Goal: Task Accomplishment & Management: Manage account settings

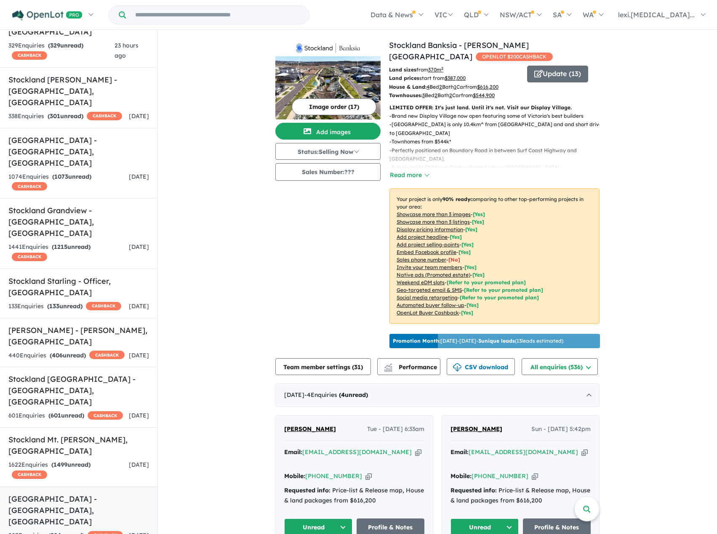
scroll to position [463, 0]
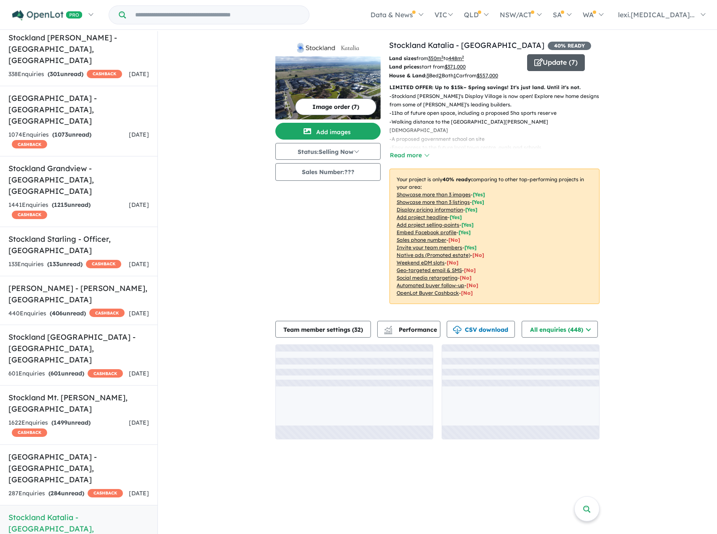
click at [544, 66] on button "Update ( 7 )" at bounding box center [556, 62] width 58 height 17
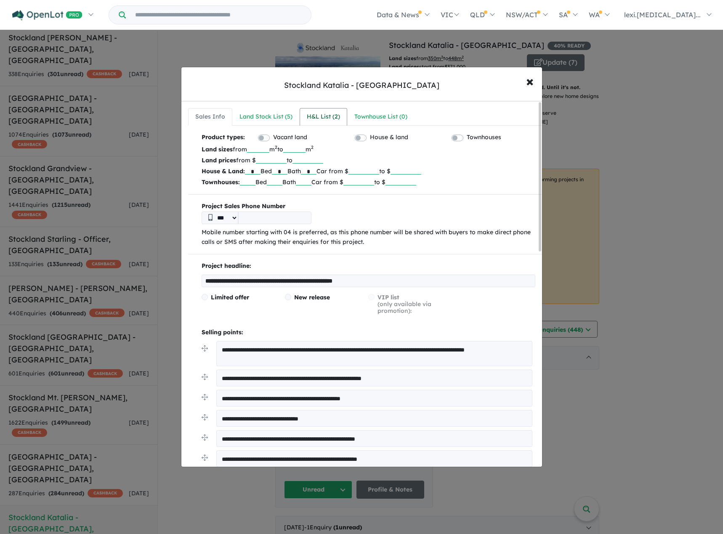
click at [317, 125] on link "H&L List ( 2 )" at bounding box center [324, 117] width 48 height 18
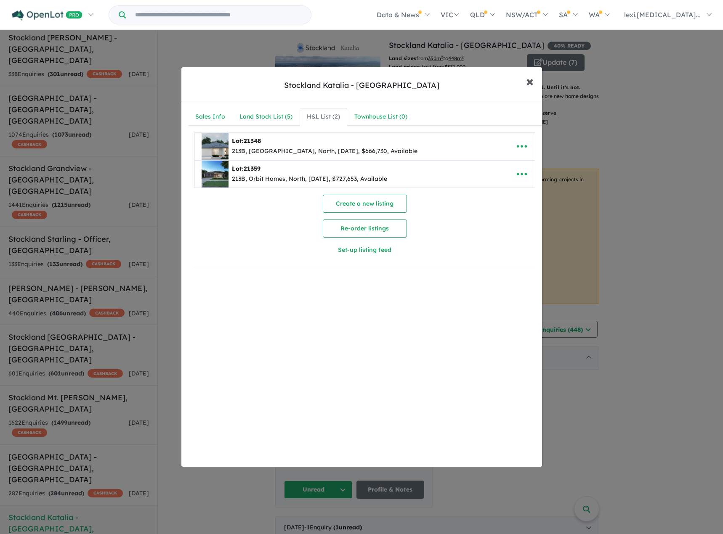
click at [535, 84] on button "× Close" at bounding box center [530, 81] width 24 height 23
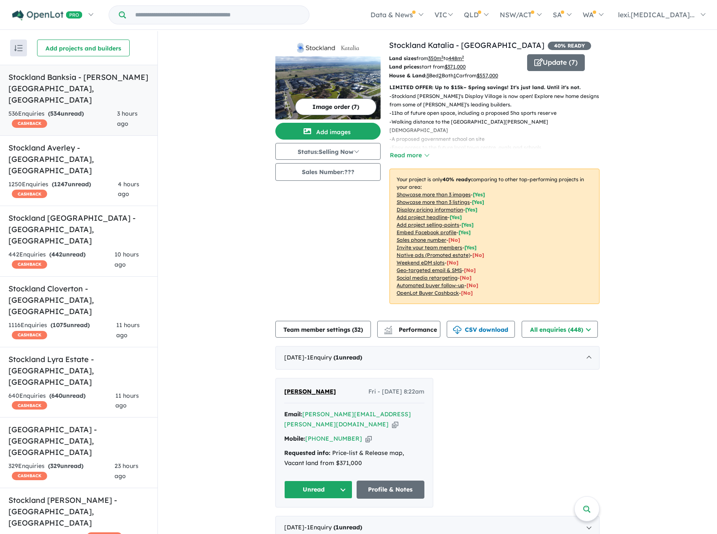
click at [97, 95] on link "Stockland Banksia - [PERSON_NAME][GEOGRAPHIC_DATA] , [GEOGRAPHIC_DATA] 536 Enqu…" at bounding box center [78, 100] width 157 height 71
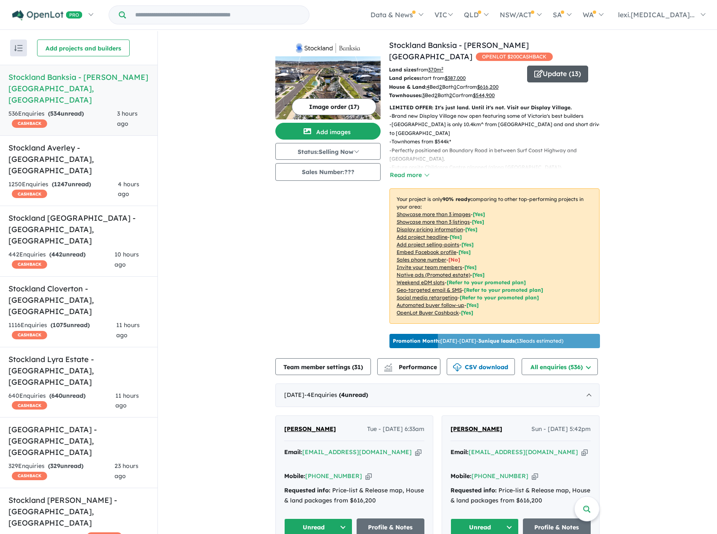
click at [565, 77] on button "Update ( 13 )" at bounding box center [557, 74] width 61 height 17
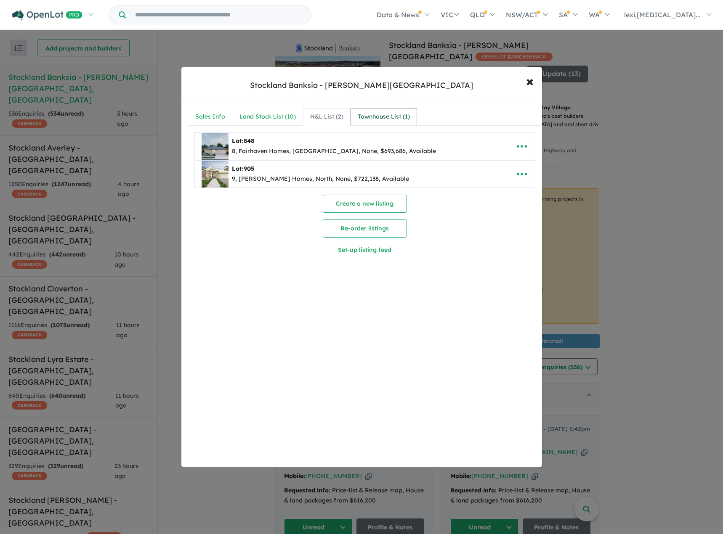
click at [392, 109] on link "Townhouse List ( 1 )" at bounding box center [384, 117] width 66 height 18
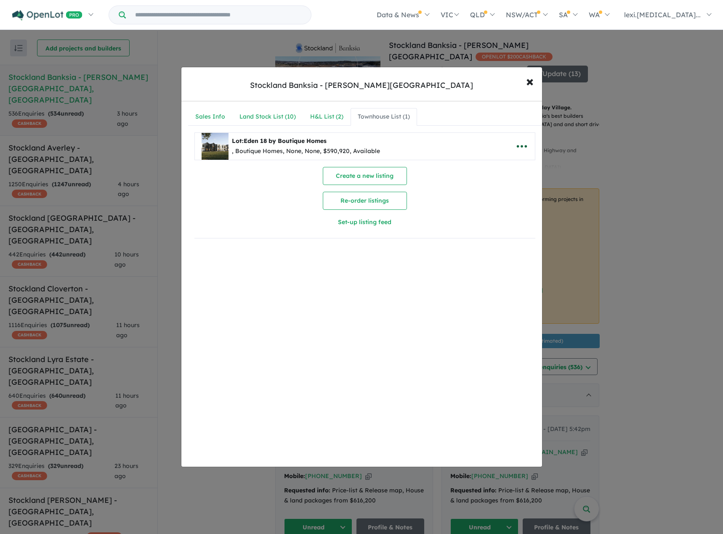
click at [518, 149] on icon "button" at bounding box center [522, 146] width 13 height 13
click at [502, 165] on link "Edit" at bounding box center [503, 166] width 62 height 19
select select "**"
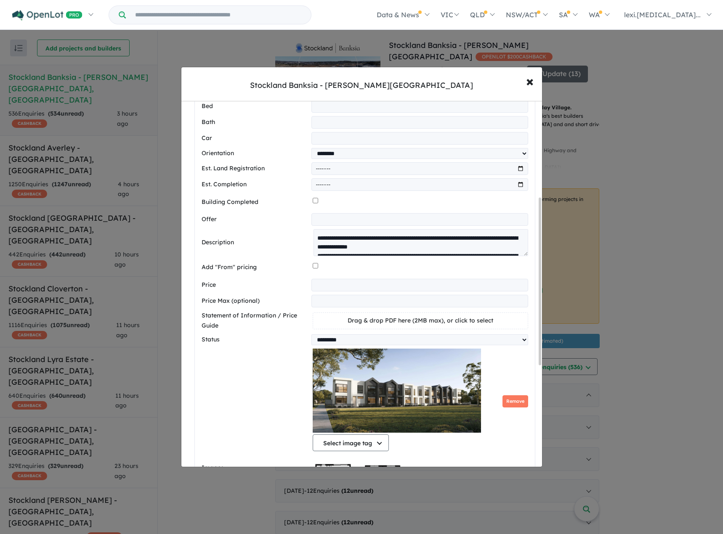
scroll to position [210, 0]
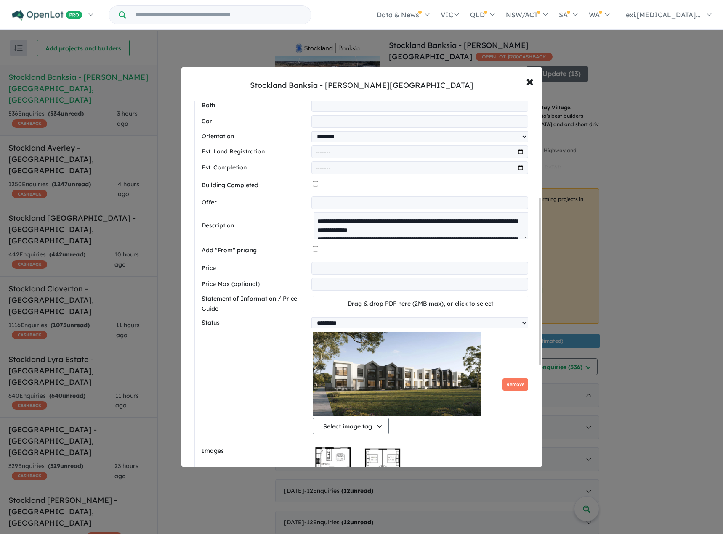
click at [362, 273] on input "*********" at bounding box center [419, 268] width 216 height 13
click at [325, 273] on input "******" at bounding box center [419, 268] width 216 height 13
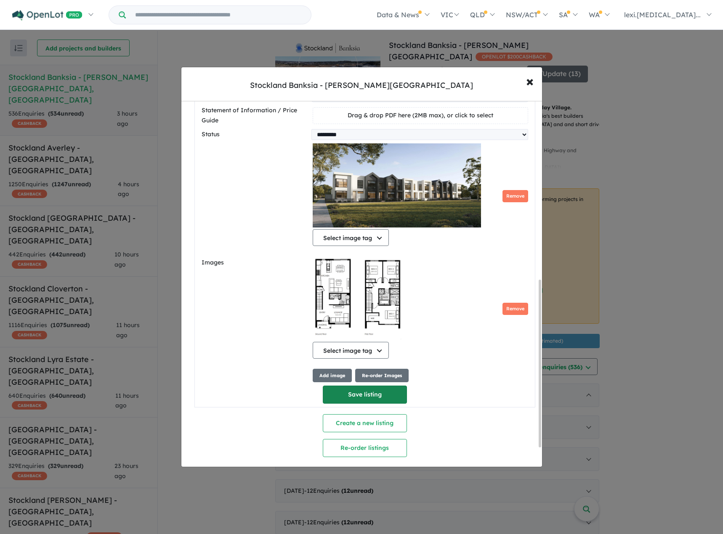
scroll to position [391, 0]
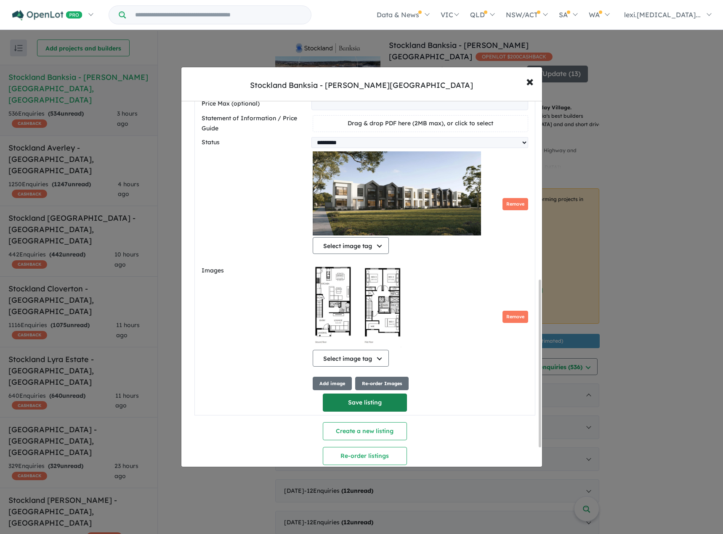
type input "******"
click at [387, 411] on button "Save listing" at bounding box center [365, 403] width 84 height 18
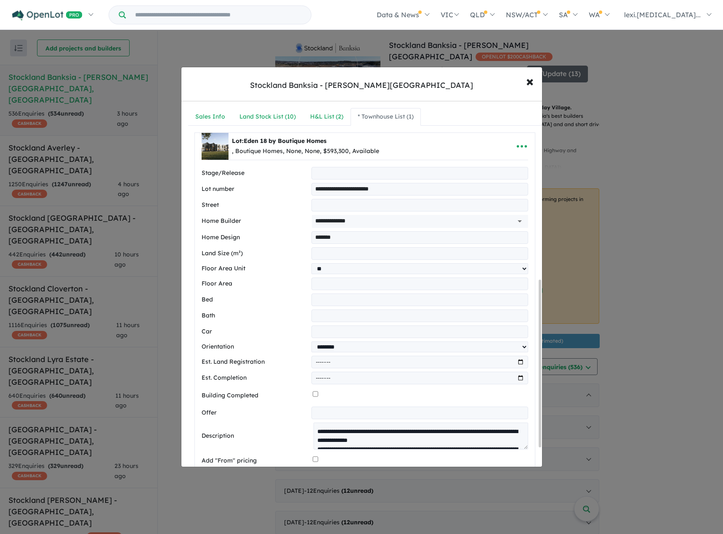
select select "**"
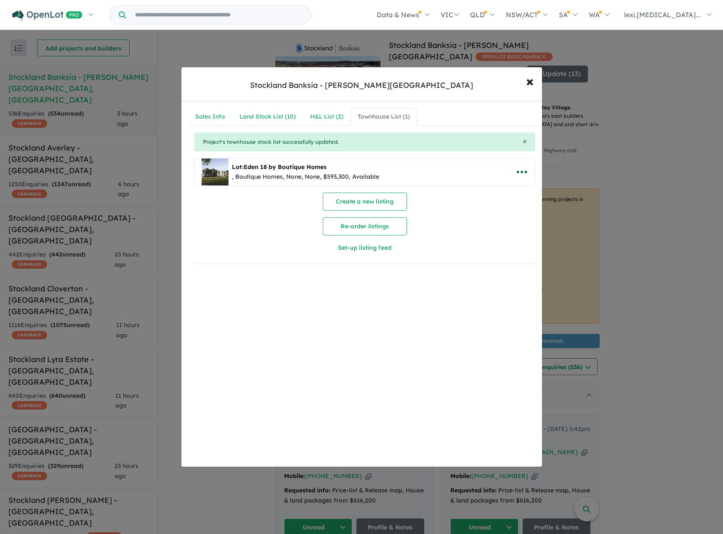
click at [522, 170] on icon "button" at bounding box center [522, 172] width 13 height 13
click at [502, 191] on link "Edit" at bounding box center [503, 192] width 62 height 19
select select "**"
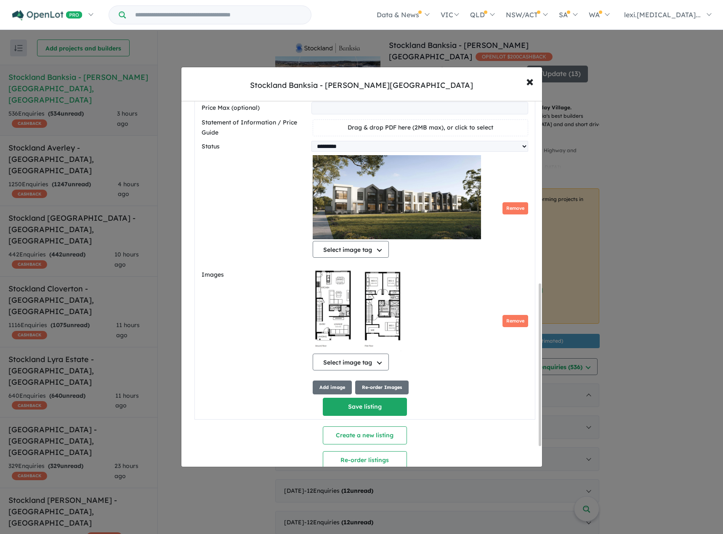
scroll to position [459, 0]
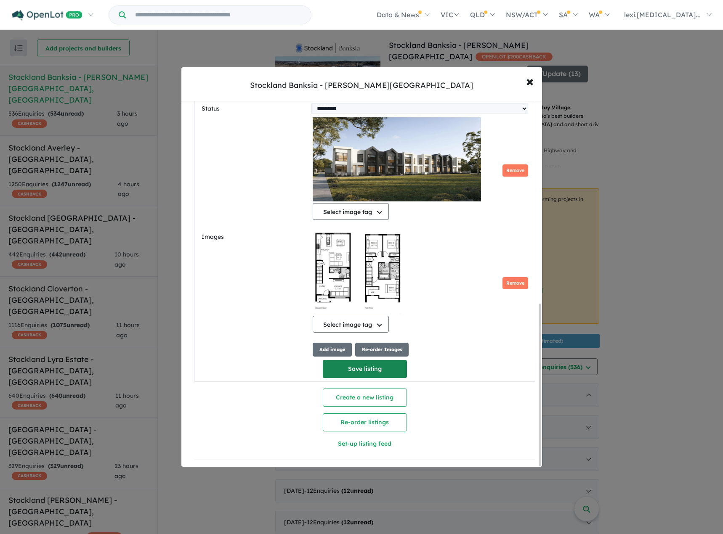
click at [367, 367] on button "Save listing" at bounding box center [365, 369] width 84 height 18
select select "**"
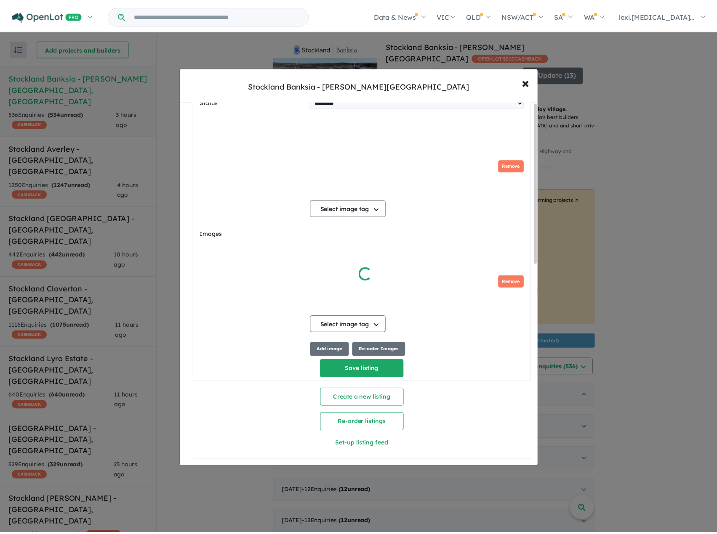
scroll to position [0, 0]
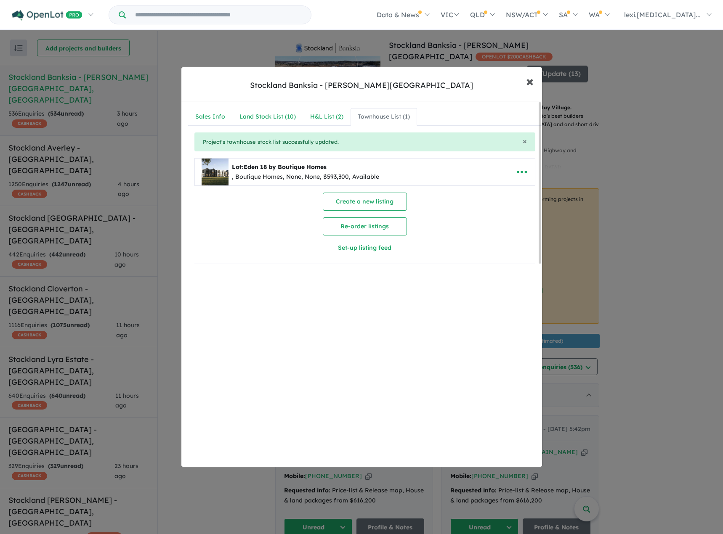
drag, startPoint x: 525, startPoint y: 82, endPoint x: 446, endPoint y: 180, distance: 126.6
click at [525, 82] on button "× Close" at bounding box center [530, 81] width 24 height 23
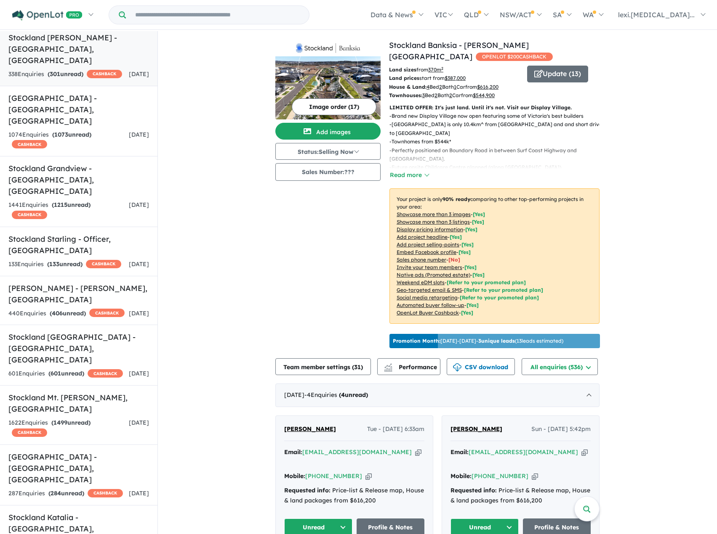
scroll to position [481, 0]
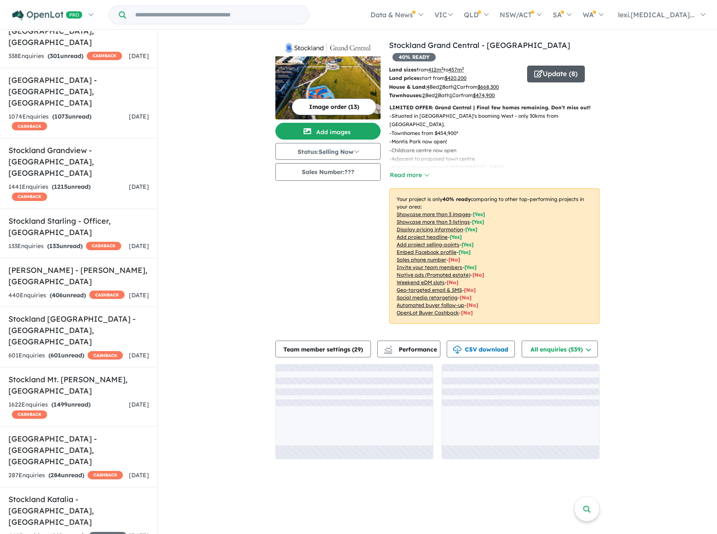
click at [540, 70] on icon "button" at bounding box center [538, 74] width 8 height 8
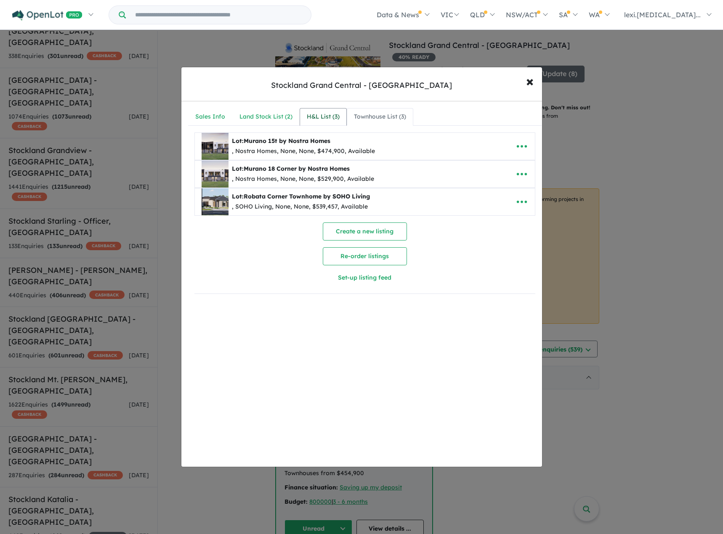
click at [314, 113] on div "H&L List ( 3 )" at bounding box center [323, 117] width 33 height 10
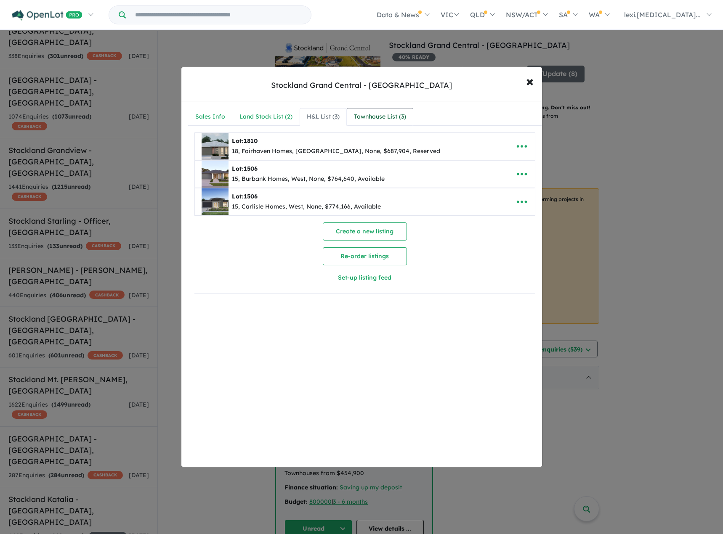
click at [373, 122] on div "Townhouse List ( 3 )" at bounding box center [380, 117] width 52 height 10
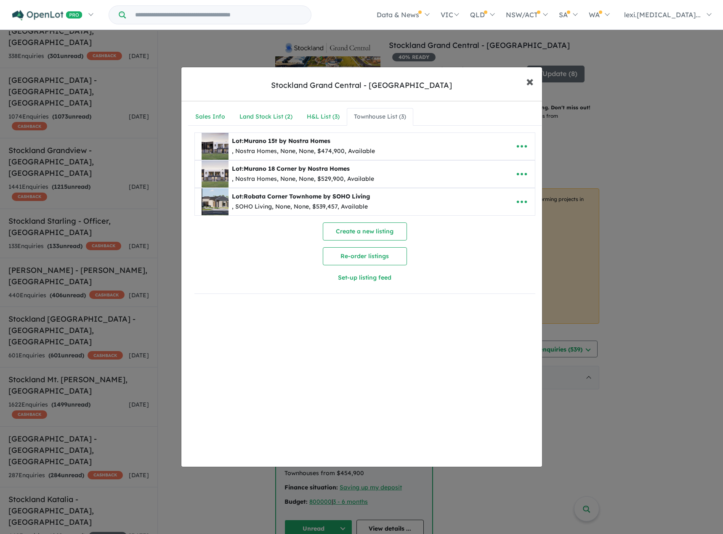
click at [534, 82] on button "× Close" at bounding box center [530, 81] width 24 height 23
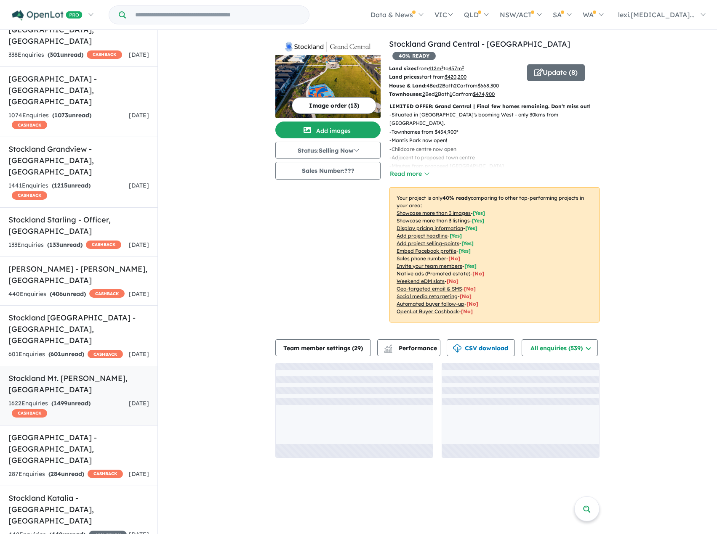
scroll to position [355, 0]
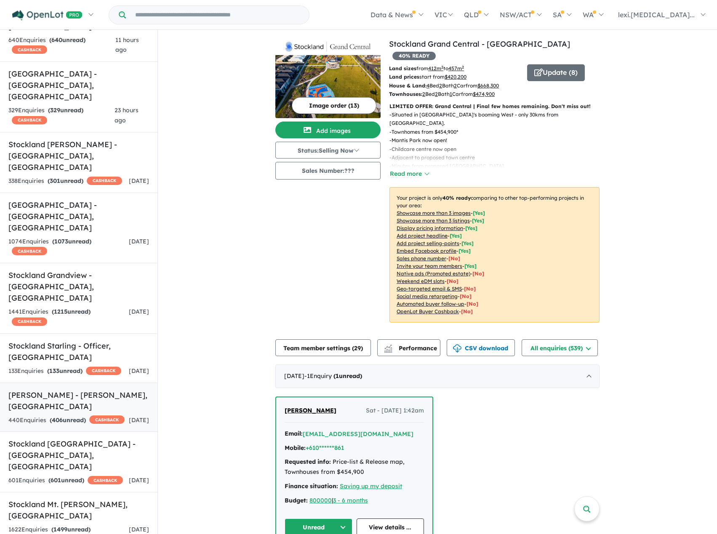
drag, startPoint x: 89, startPoint y: 329, endPoint x: 124, endPoint y: 289, distance: 53.1
click at [89, 476] on div "601 Enquir ies ( 601 unread) CASHBACK" at bounding box center [65, 481] width 114 height 10
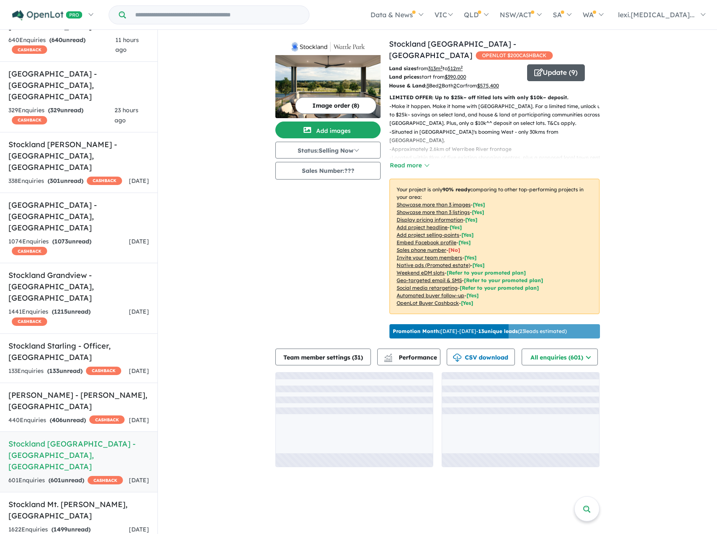
click at [570, 67] on button "Update ( 9 )" at bounding box center [556, 72] width 58 height 17
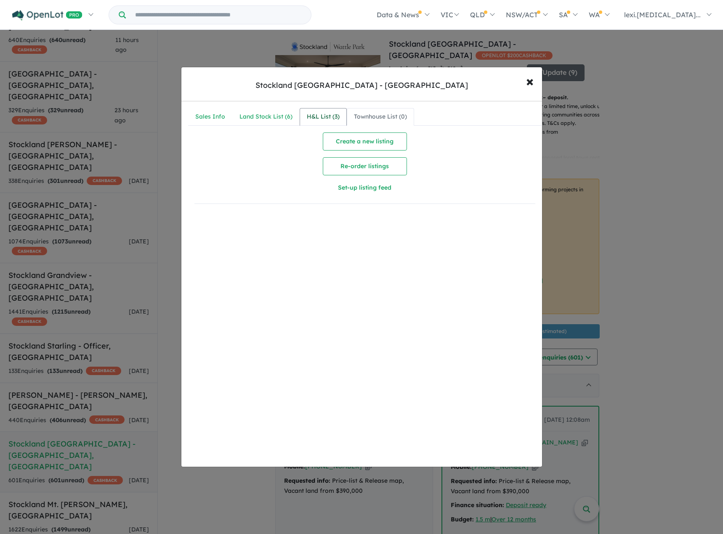
click at [324, 120] on div "H&L List ( 3 )" at bounding box center [323, 117] width 33 height 10
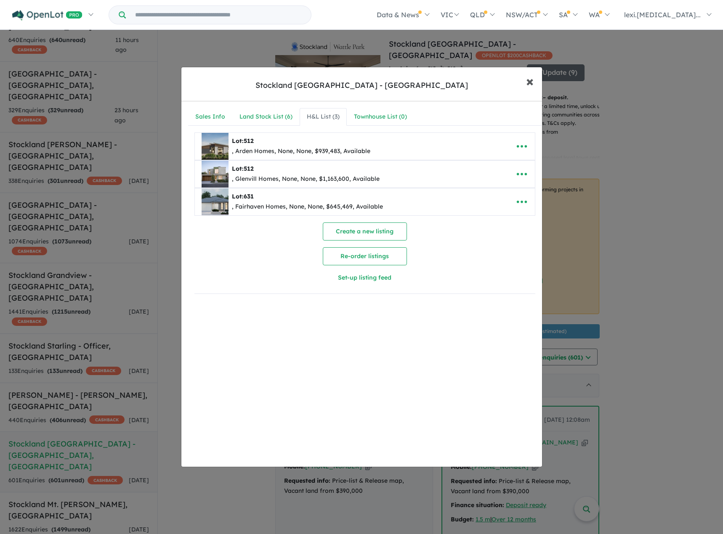
click at [529, 80] on span "×" at bounding box center [530, 81] width 8 height 18
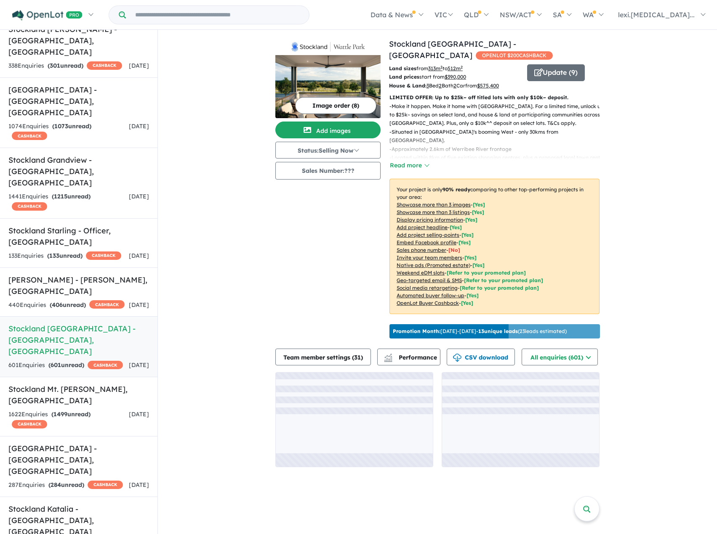
scroll to position [481, 0]
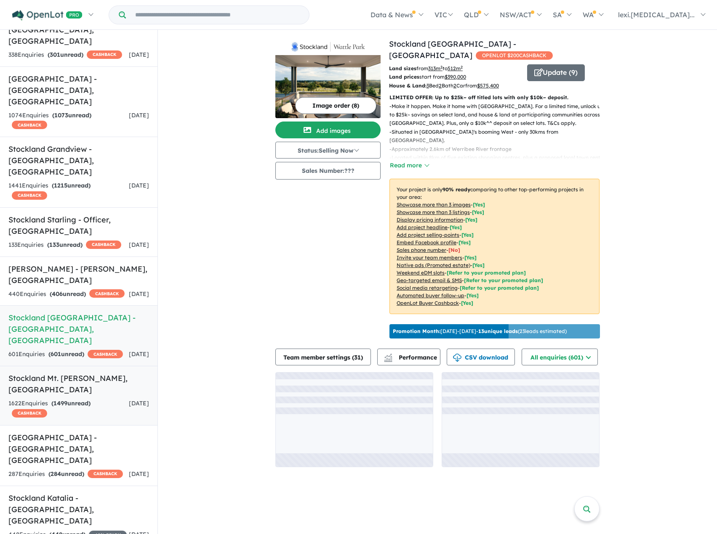
drag, startPoint x: 79, startPoint y: 250, endPoint x: 85, endPoint y: 250, distance: 6.4
click at [79, 373] on h5 "Stockland Mt. [PERSON_NAME][GEOGRAPHIC_DATA] , [GEOGRAPHIC_DATA]" at bounding box center [78, 384] width 141 height 23
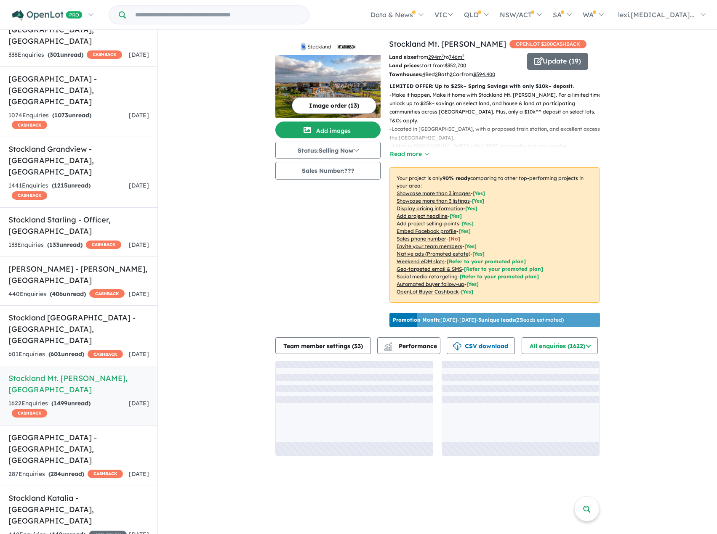
click at [545, 63] on div "View 18 projects in your account Stockland Mt. [PERSON_NAME] - Truganina OPENLO…" at bounding box center [494, 184] width 210 height 292
click at [546, 70] on button "Update ( 19 )" at bounding box center [557, 61] width 61 height 17
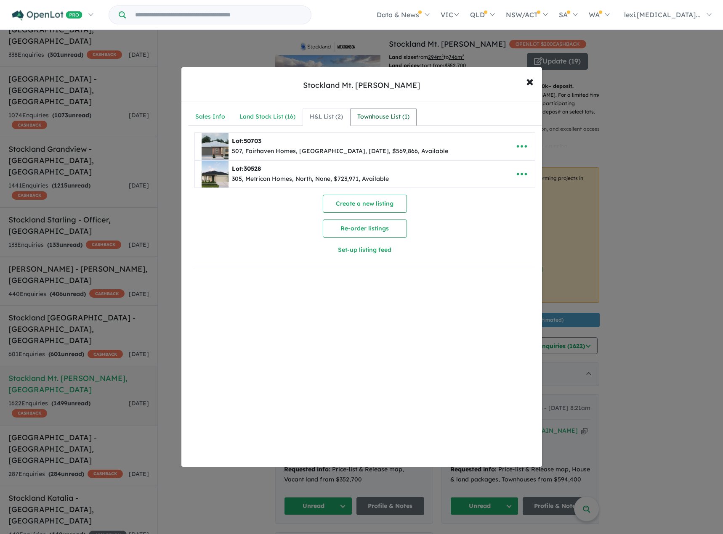
click at [397, 112] on div "Townhouse List ( 1 )" at bounding box center [383, 117] width 52 height 10
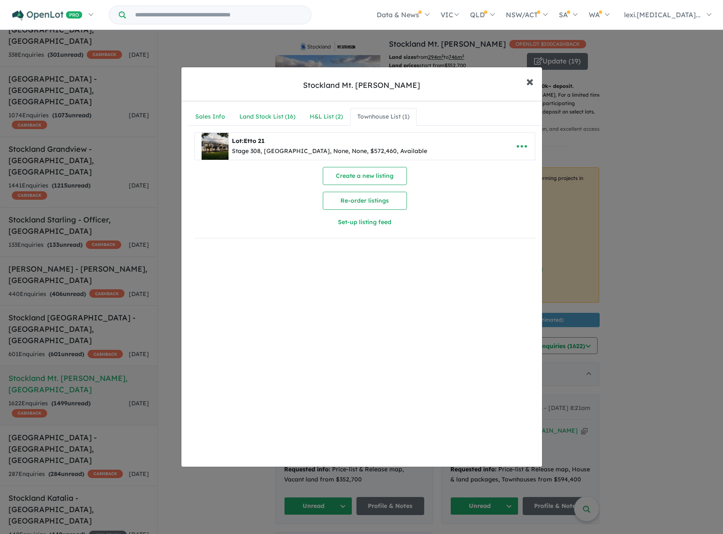
click at [529, 81] on span "×" at bounding box center [530, 81] width 8 height 18
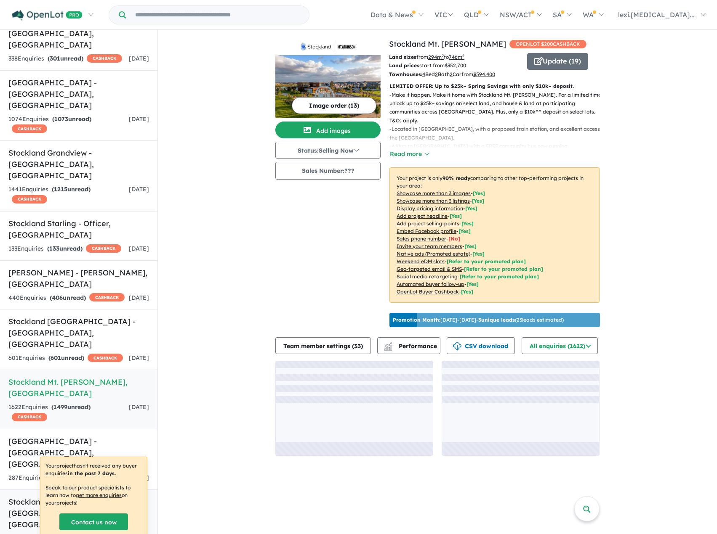
scroll to position [492, 0]
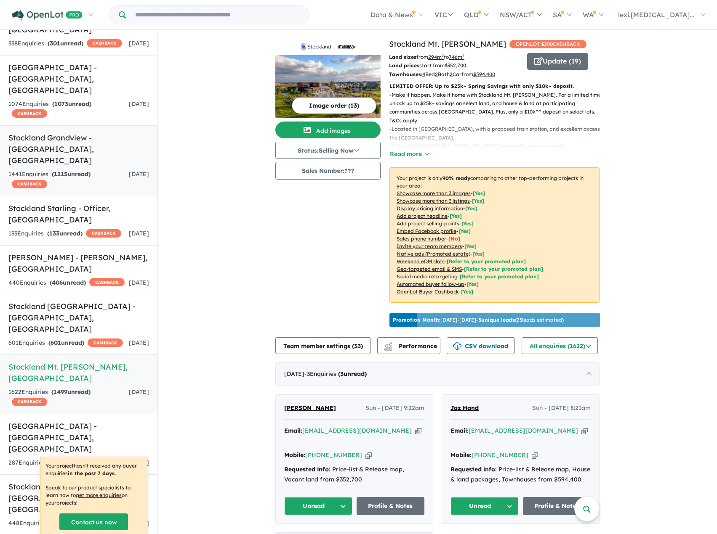
click at [74, 132] on h5 "Stockland Grandview - [GEOGRAPHIC_DATA] , [GEOGRAPHIC_DATA]" at bounding box center [78, 149] width 141 height 34
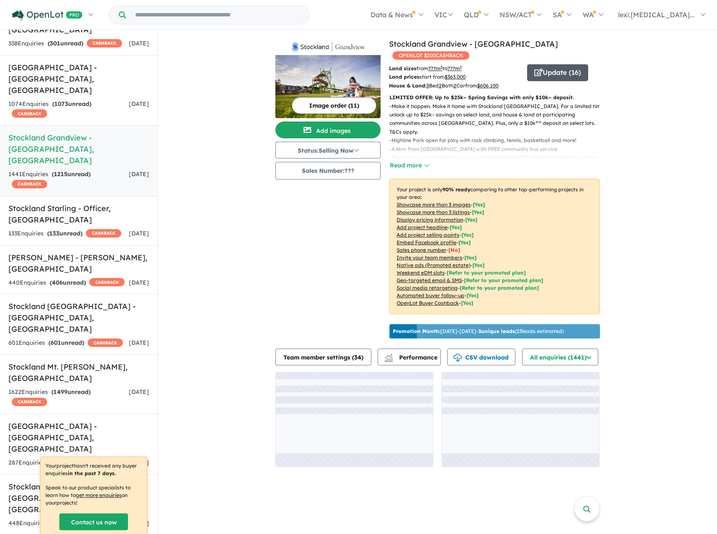
click at [539, 69] on icon "button" at bounding box center [538, 73] width 8 height 8
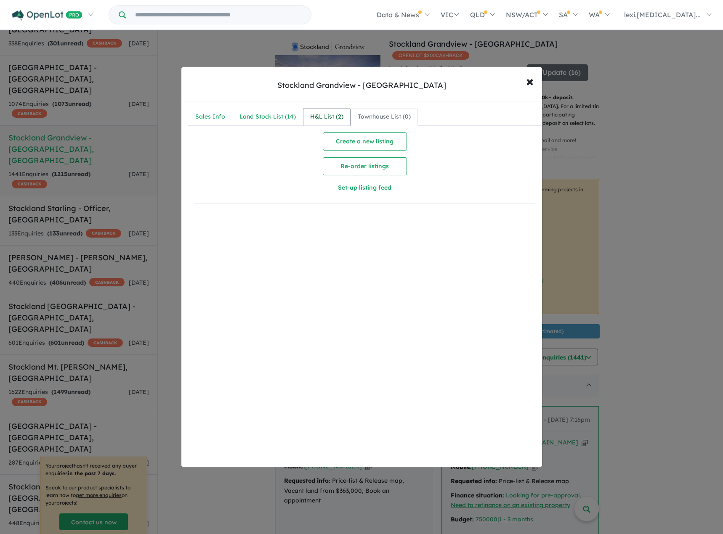
click at [314, 112] on div "H&L List ( 2 )" at bounding box center [326, 117] width 33 height 10
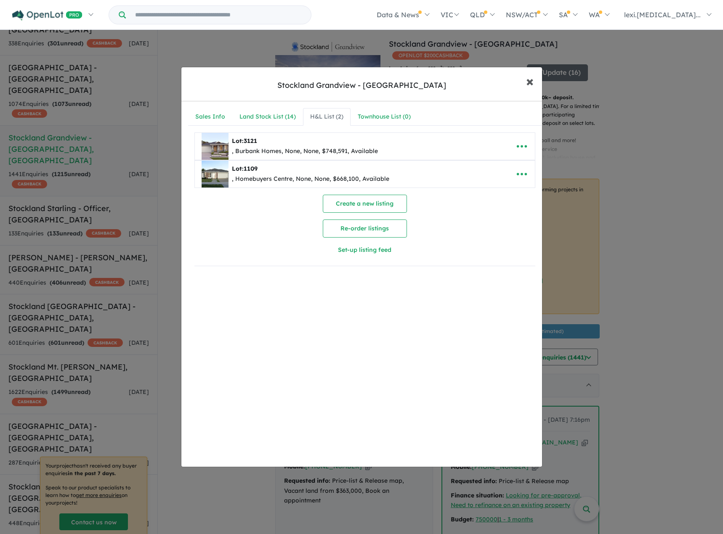
click at [527, 78] on span "×" at bounding box center [530, 81] width 8 height 18
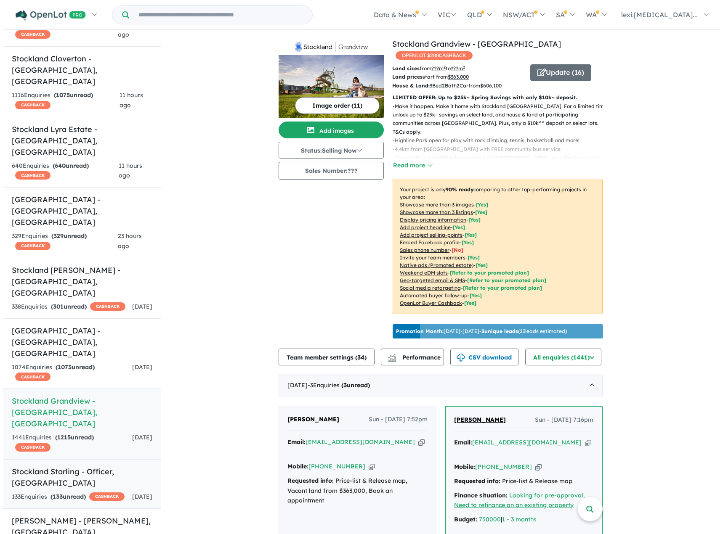
scroll to position [229, 0]
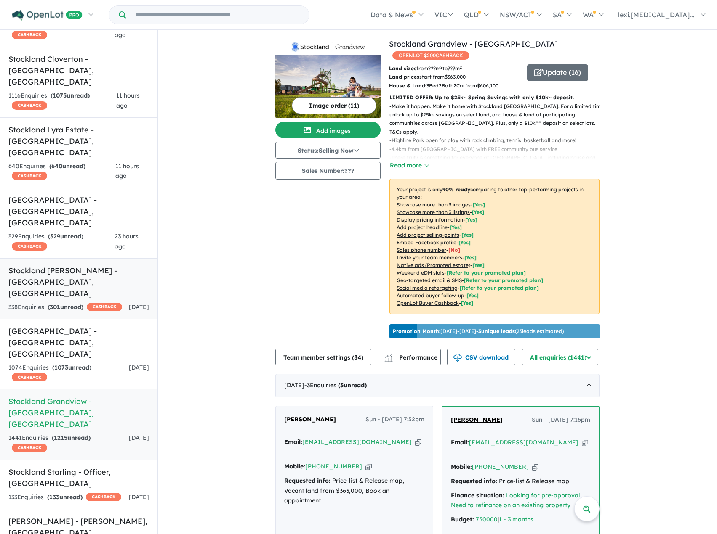
click at [93, 265] on h5 "Stockland [PERSON_NAME] - [GEOGRAPHIC_DATA] , [GEOGRAPHIC_DATA]" at bounding box center [78, 282] width 141 height 34
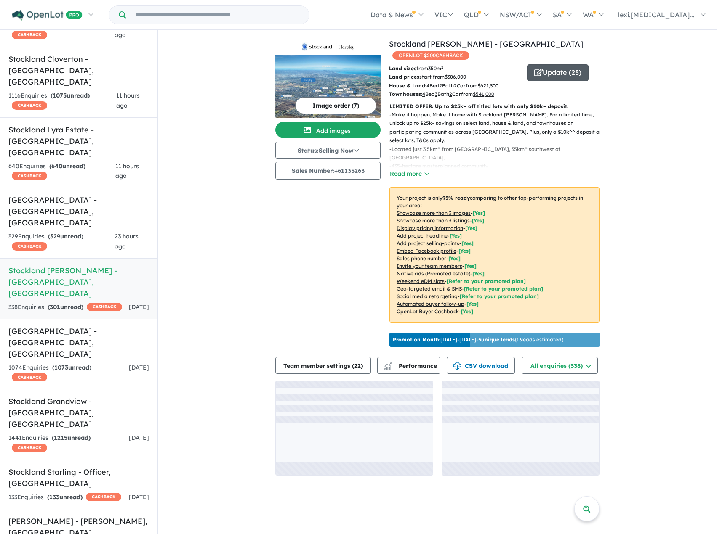
click at [561, 64] on button "Update ( 23 )" at bounding box center [557, 72] width 61 height 17
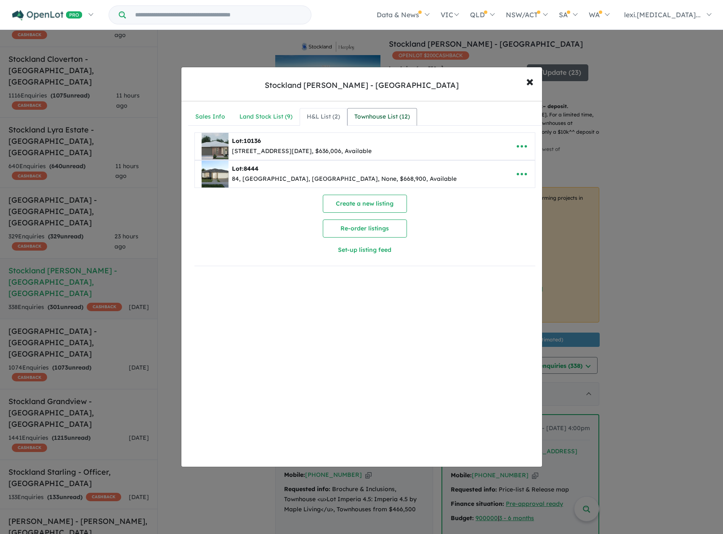
click at [391, 117] on div "Townhouse List ( 12 )" at bounding box center [382, 117] width 56 height 10
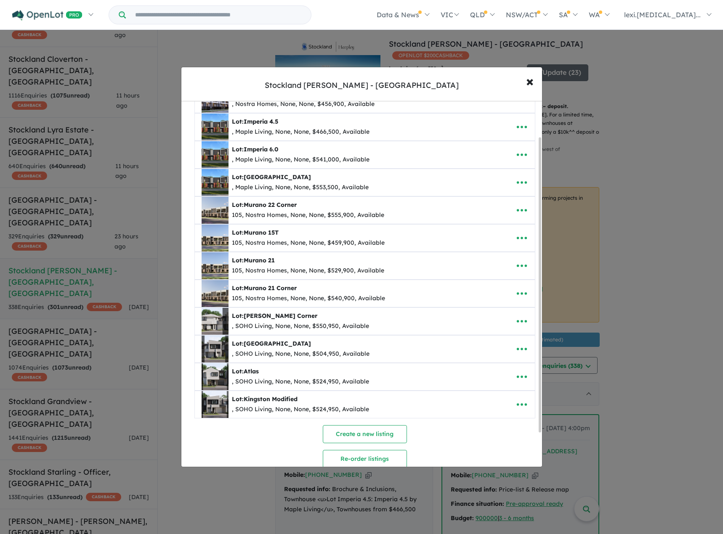
scroll to position [84, 0]
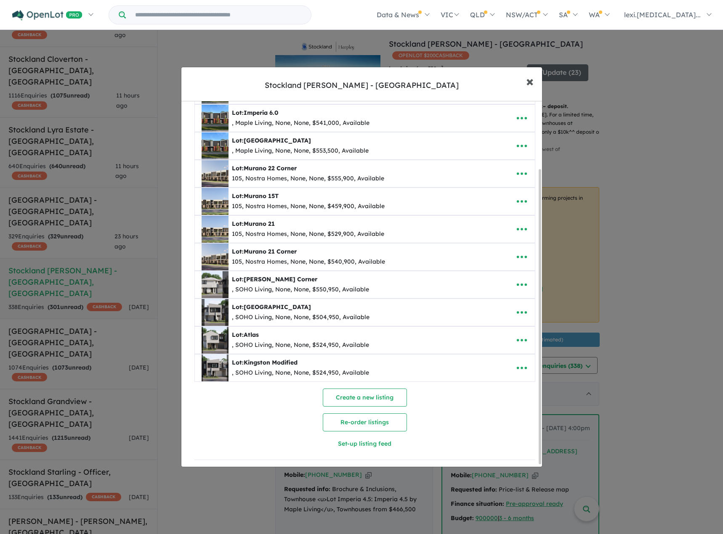
click at [527, 81] on span "×" at bounding box center [530, 81] width 8 height 18
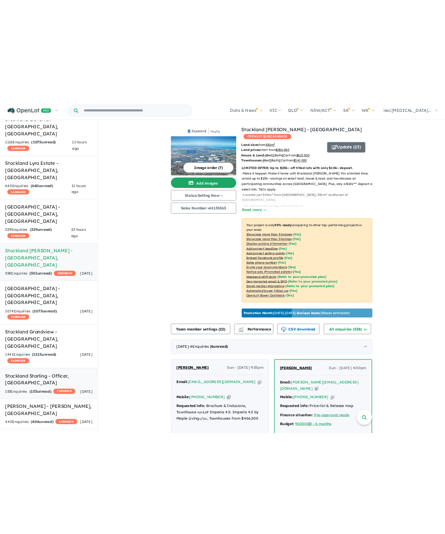
scroll to position [186, 0]
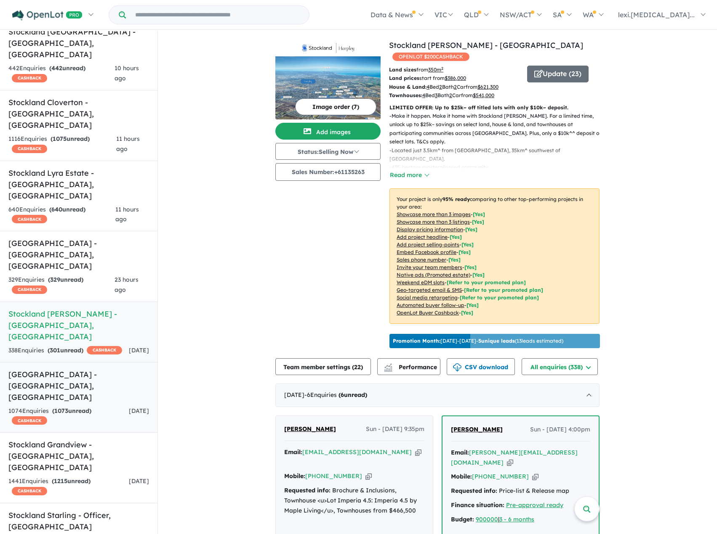
click at [87, 369] on h5 "[GEOGRAPHIC_DATA] - [GEOGRAPHIC_DATA] , [GEOGRAPHIC_DATA]" at bounding box center [78, 386] width 141 height 34
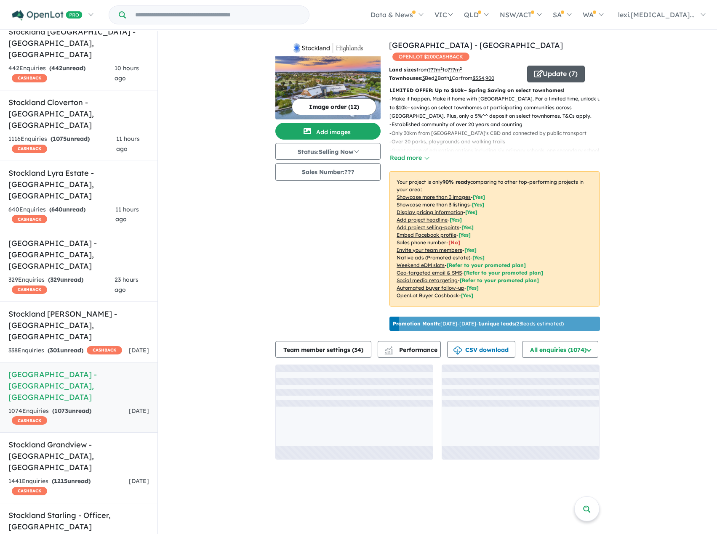
click at [565, 66] on button "Update ( 7 )" at bounding box center [556, 74] width 58 height 17
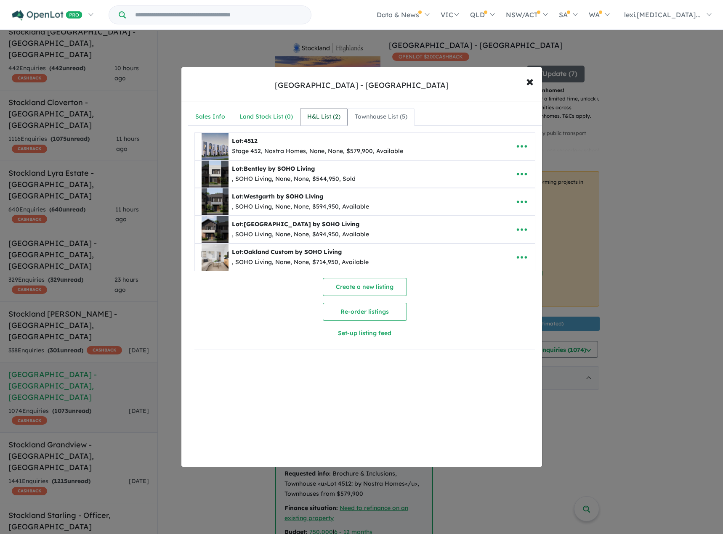
click at [321, 119] on div "H&L List ( 2 )" at bounding box center [323, 117] width 33 height 10
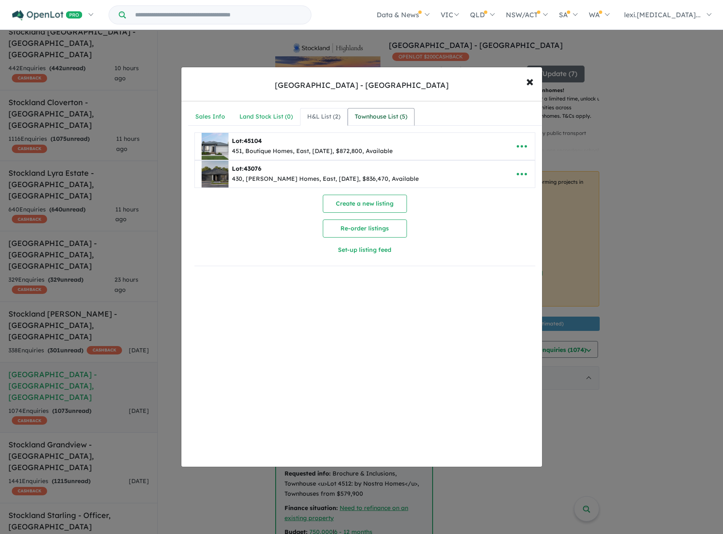
click at [396, 116] on div "Townhouse List ( 5 )" at bounding box center [381, 117] width 53 height 10
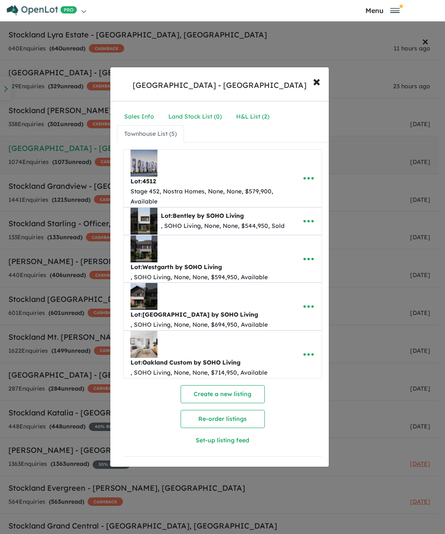
scroll to position [133, 0]
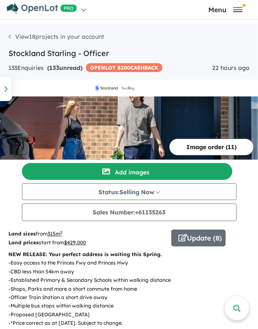
scroll to position [42, 0]
